Goal: Task Accomplishment & Management: Use online tool/utility

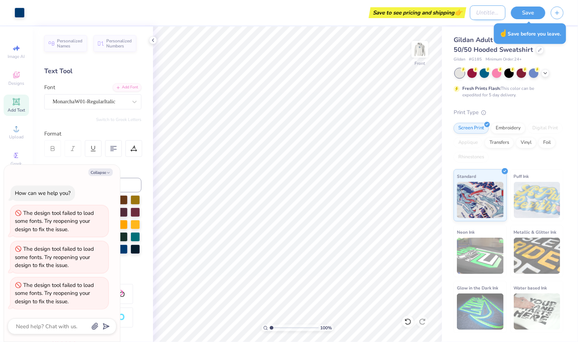
click at [480, 15] on input "Design Title" at bounding box center [488, 12] width 36 height 14
type input "sweatshirt?"
type textarea "x"
click at [495, 12] on input "sweatshirt?" at bounding box center [488, 12] width 36 height 14
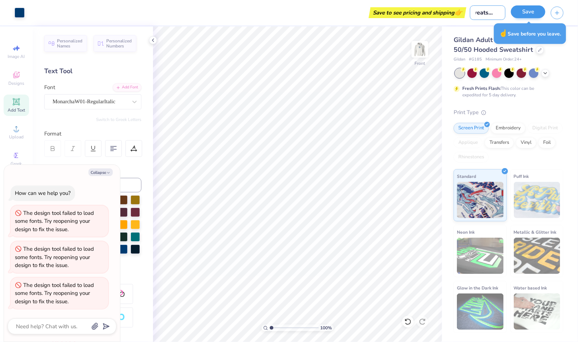
drag, startPoint x: 498, startPoint y: 13, endPoint x: 537, endPoint y: 14, distance: 39.5
click at [538, 13] on div "Art colors Save to see pricing and shipping 👉 Design Title sweatshirt? Save" at bounding box center [289, 12] width 578 height 25
click at [502, 13] on input "sweatshirt?" at bounding box center [488, 12] width 36 height 14
type input "sweatshirt?\"
type textarea "x"
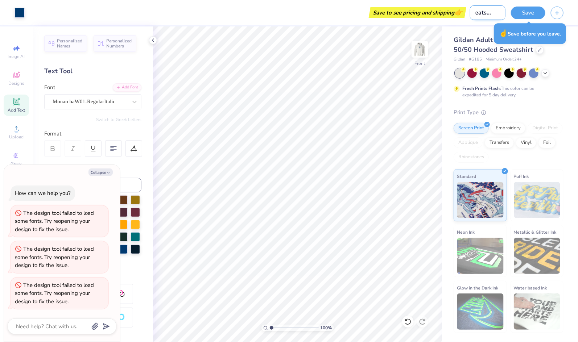
type input "sweatshirt?"
type textarea "x"
type input "sweatshirt"
type textarea "x"
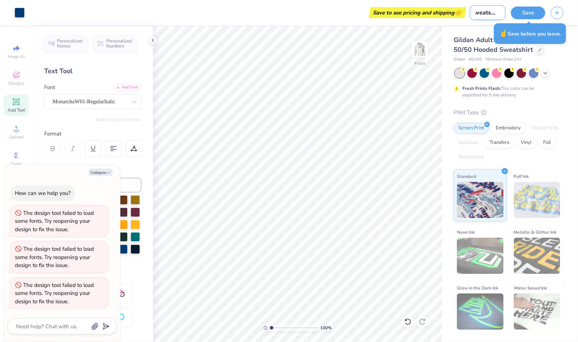
type input "sweatshirt"
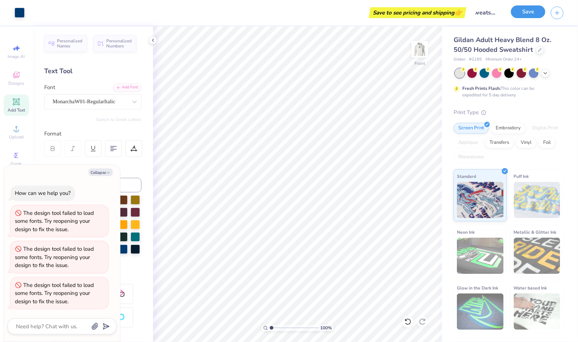
scroll to position [0, 0]
click at [529, 15] on button "Save" at bounding box center [528, 11] width 34 height 13
type textarea "x"
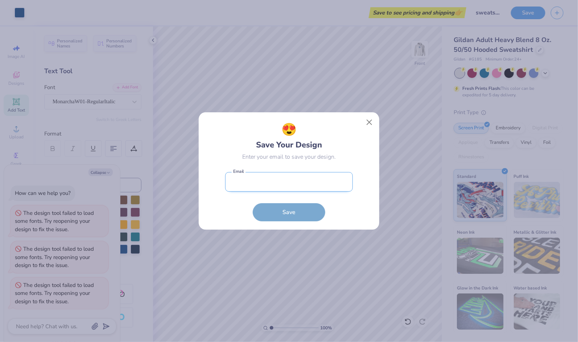
click at [276, 183] on input "email" at bounding box center [289, 182] width 128 height 20
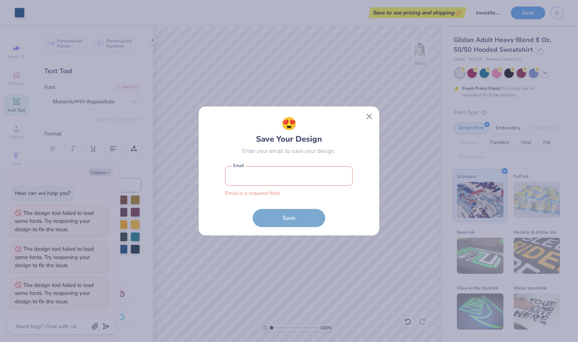
type input "dau7ha@virginia.edu"
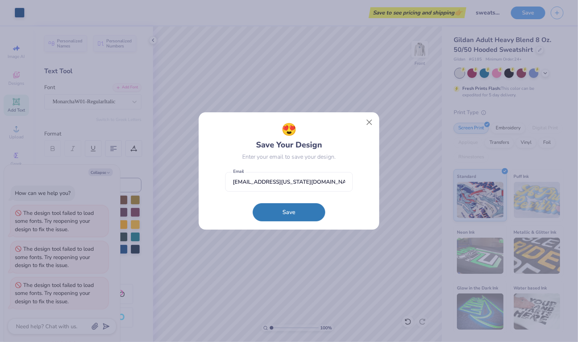
click at [297, 212] on button "Save" at bounding box center [289, 212] width 72 height 18
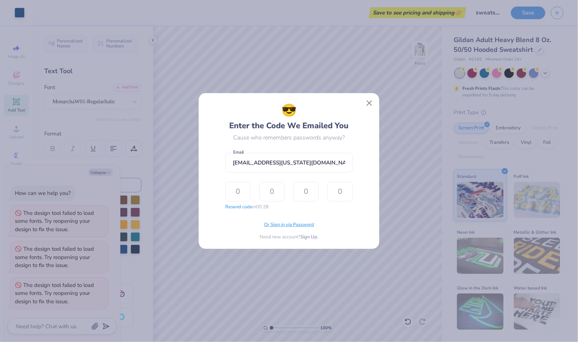
click at [292, 226] on span "Or Sign in via Password" at bounding box center [289, 224] width 50 height 7
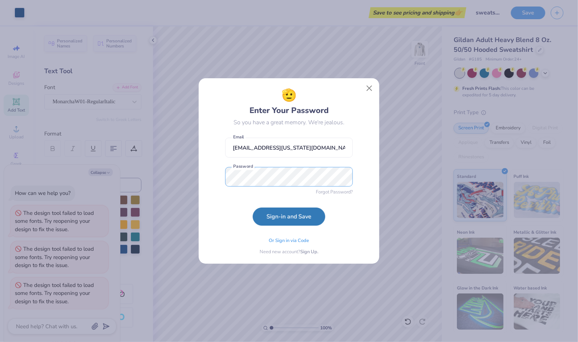
click at [253, 208] on button "Sign-in and Save" at bounding box center [289, 217] width 72 height 18
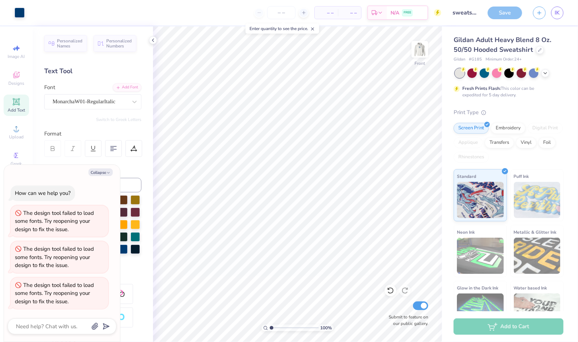
type textarea "x"
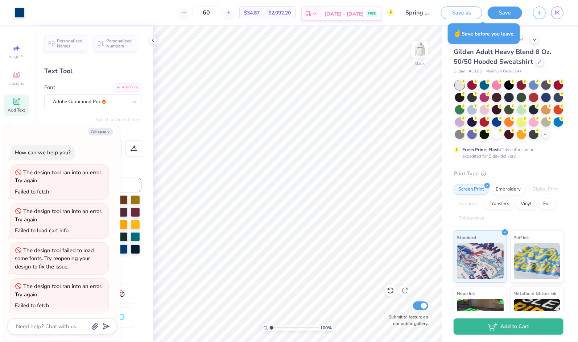
scroll to position [390, 0]
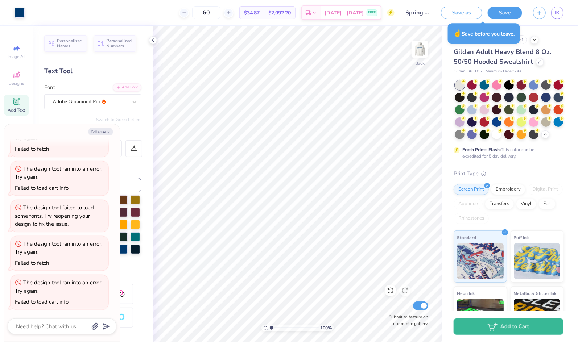
type textarea "x"
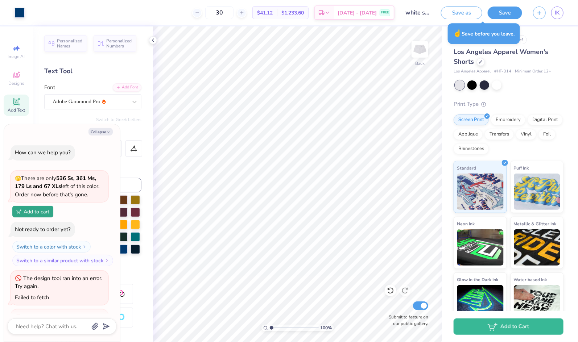
scroll to position [340, 0]
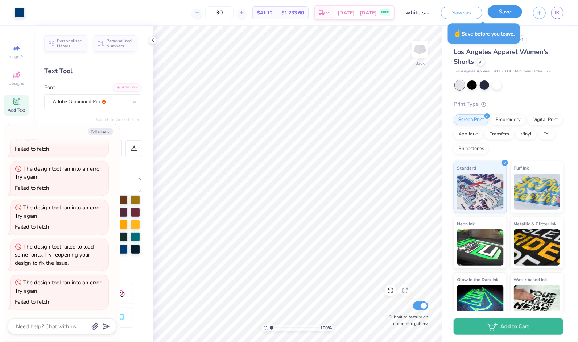
click at [512, 17] on button "Save" at bounding box center [504, 11] width 34 height 13
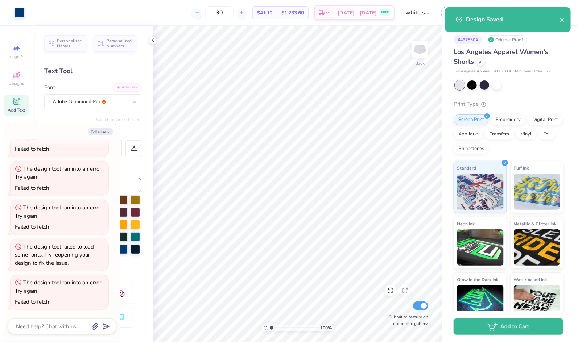
type textarea "x"
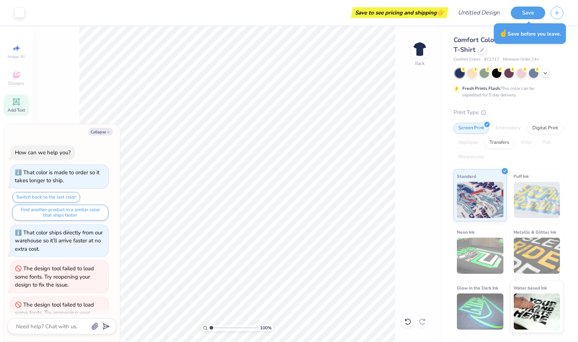
scroll to position [18, 0]
